Goal: Task Accomplishment & Management: Manage account settings

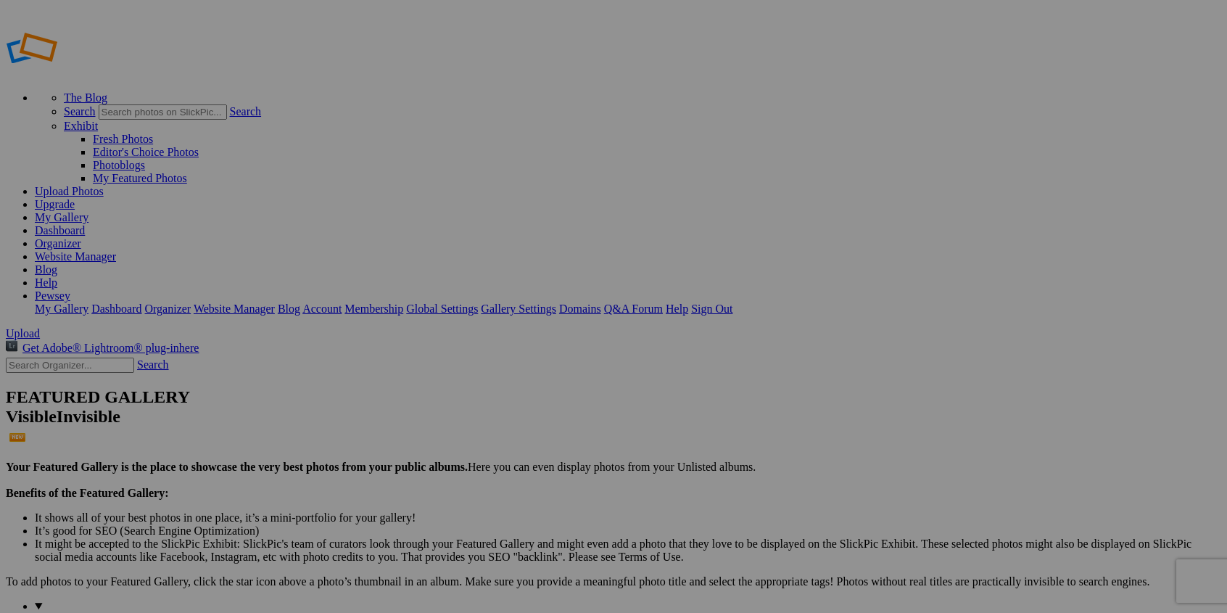
type input "Pewsey Events"
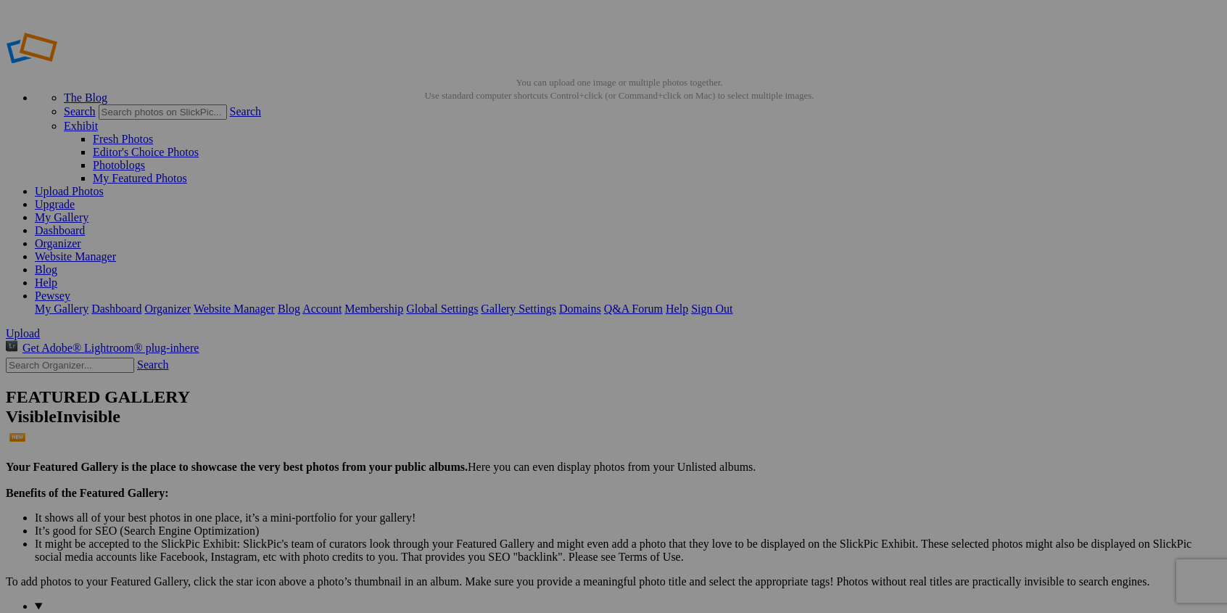
click at [420, 220] on img at bounding box center [403, 217] width 109 height 72
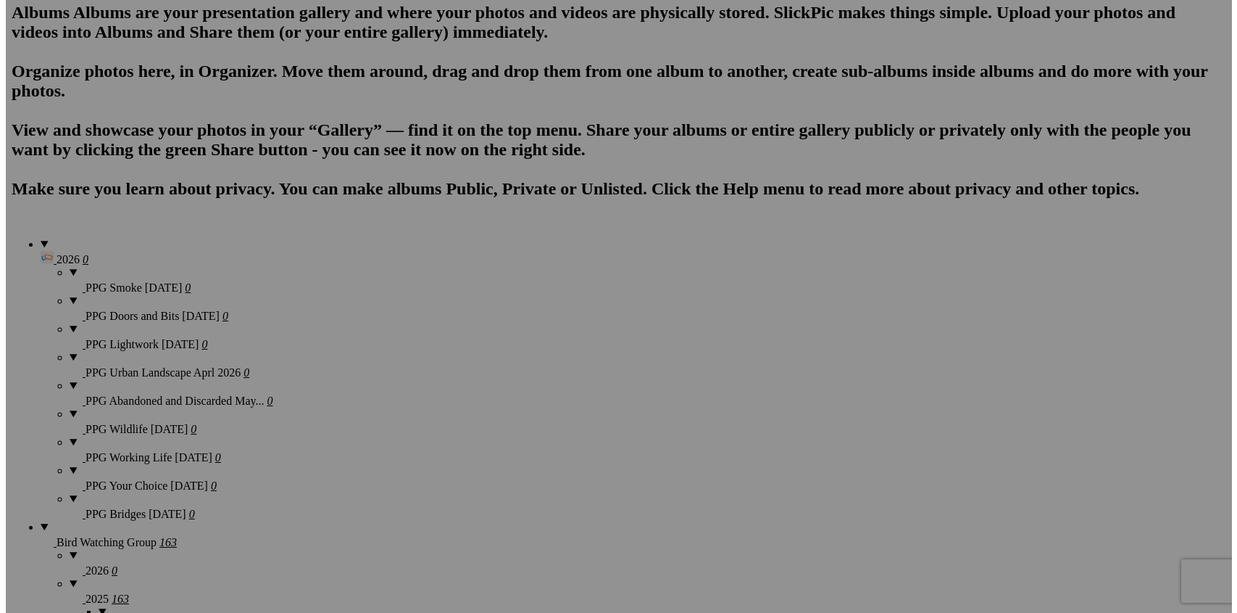
scroll to position [829, 0]
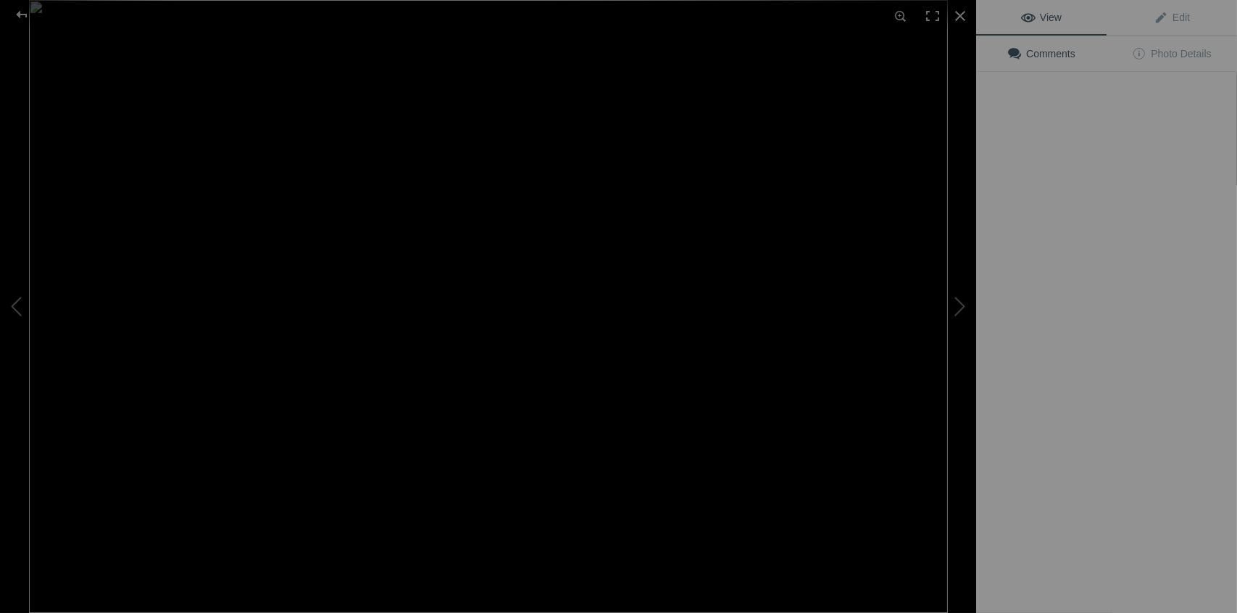
click at [797, 333] on img at bounding box center [488, 306] width 919 height 613
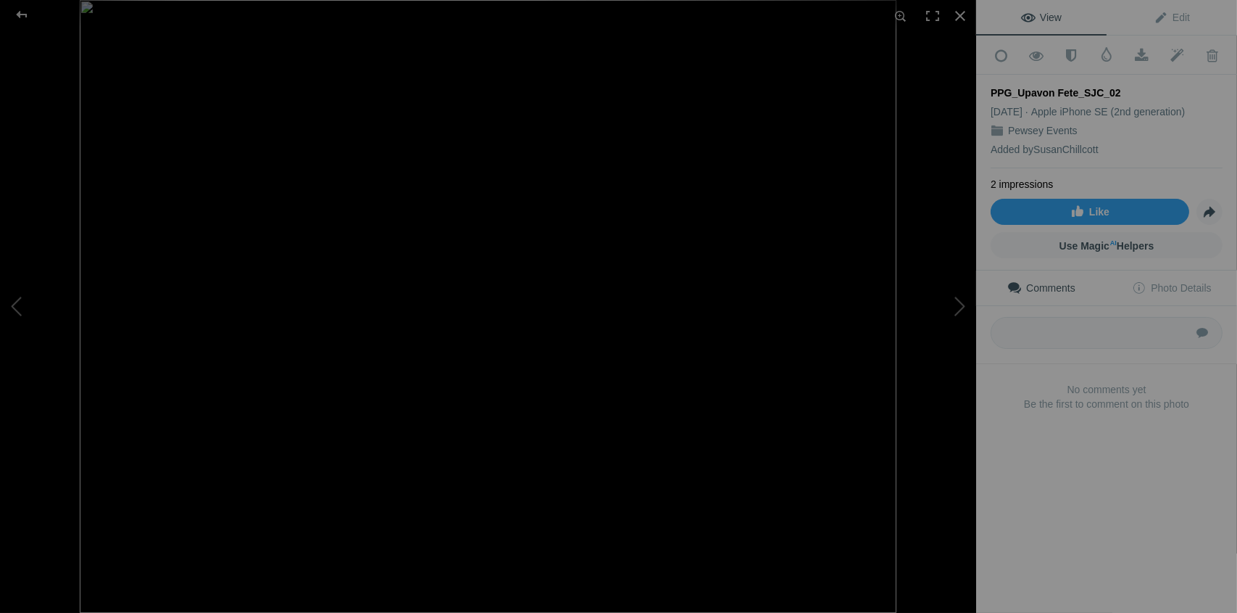
click at [345, 240] on img at bounding box center [488, 306] width 817 height 613
click at [371, 276] on img at bounding box center [673, 391] width 1870 height 1403
click at [963, 309] on button at bounding box center [922, 306] width 109 height 220
click at [15, 304] on button at bounding box center [54, 306] width 109 height 220
